Goal: Task Accomplishment & Management: Manage account settings

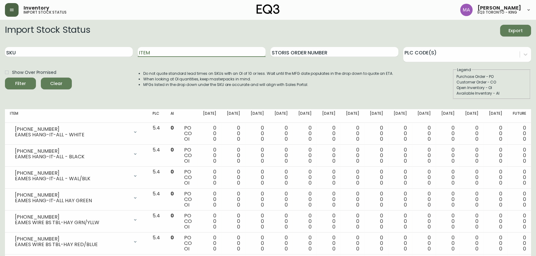
click at [13, 12] on icon "button" at bounding box center [11, 9] width 5 height 5
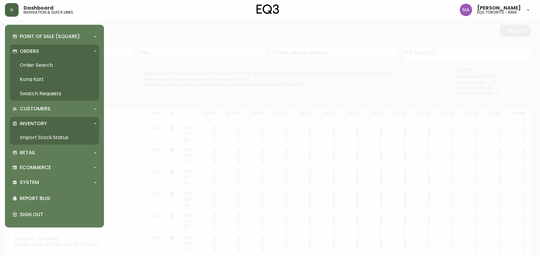
click at [37, 136] on link "Import Stock Status" at bounding box center [54, 138] width 89 height 14
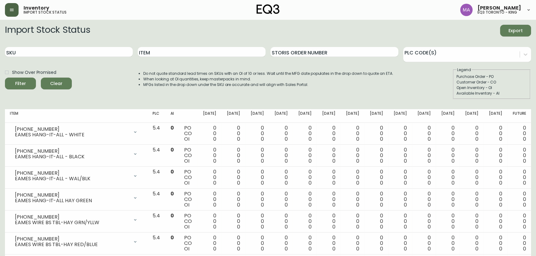
click at [12, 15] on button "button" at bounding box center [12, 10] width 14 height 14
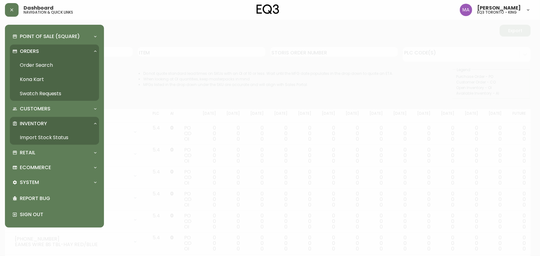
click at [35, 65] on link "Order Search" at bounding box center [54, 65] width 89 height 14
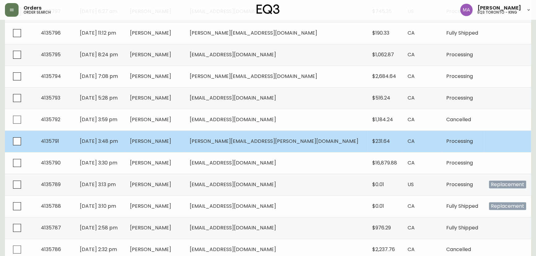
scroll to position [309, 0]
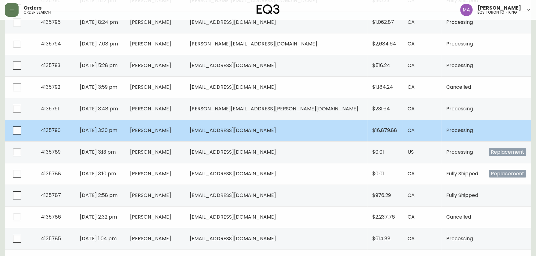
click at [184, 126] on td "[PERSON_NAME]" at bounding box center [154, 131] width 59 height 22
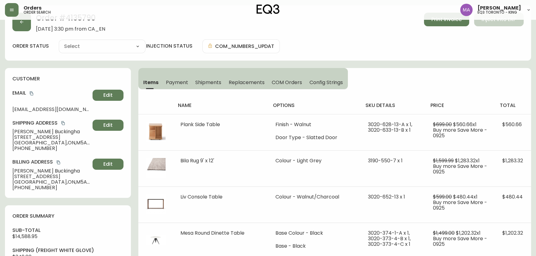
scroll to position [309, 0]
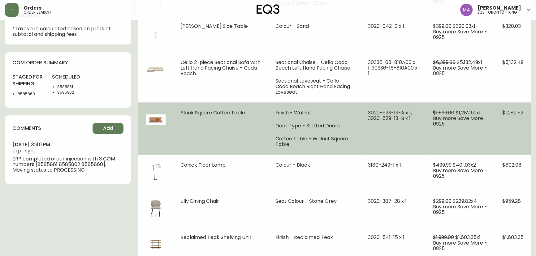
type input "Processing"
select select "PROCESSING"
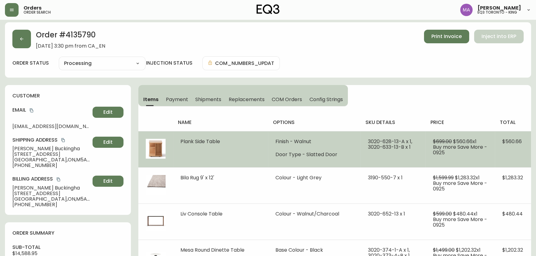
scroll to position [0, 0]
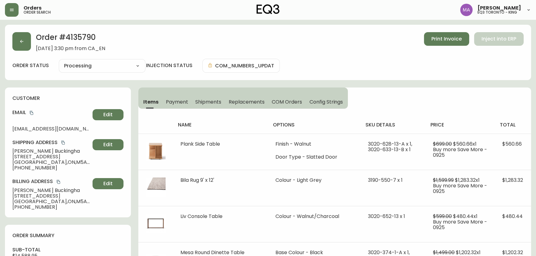
click at [176, 103] on span "Payment" at bounding box center [177, 102] width 22 height 6
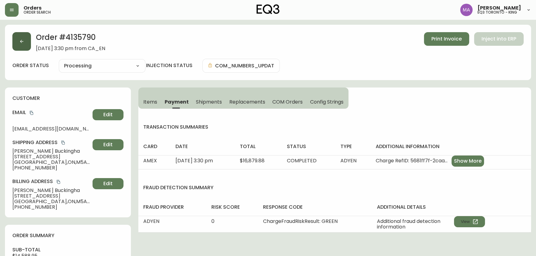
click at [22, 39] on icon "button" at bounding box center [21, 41] width 5 height 5
